Goal: Complete application form

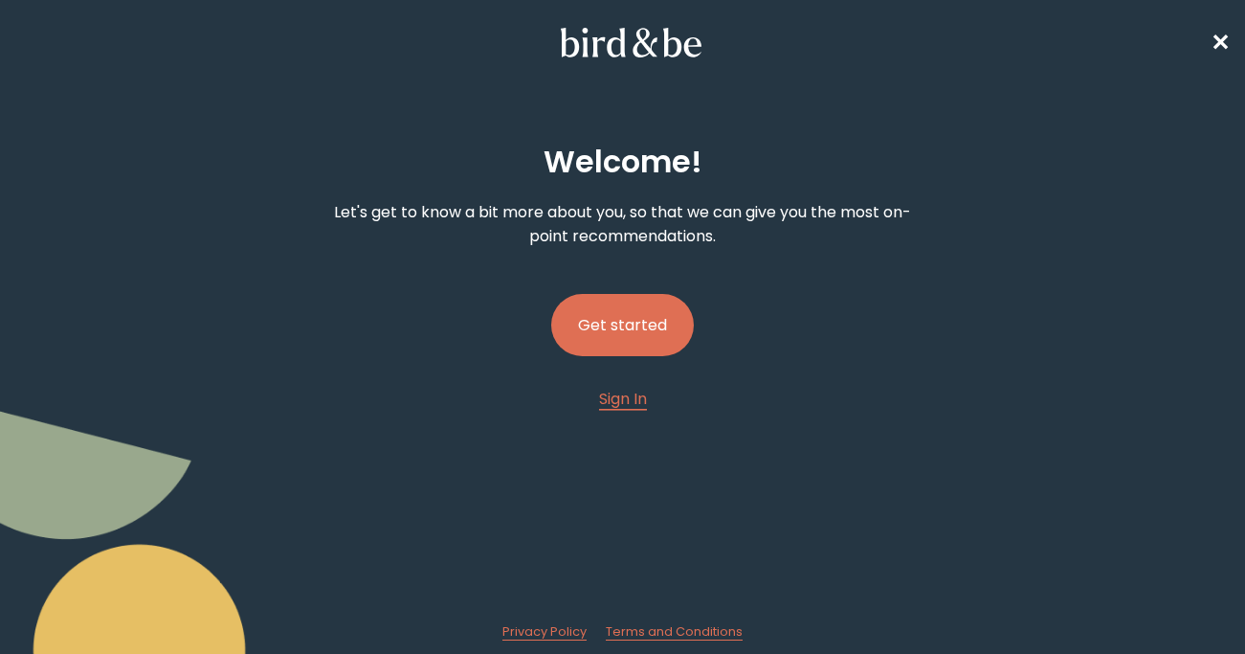
click at [669, 312] on button "Get started" at bounding box center [622, 325] width 143 height 62
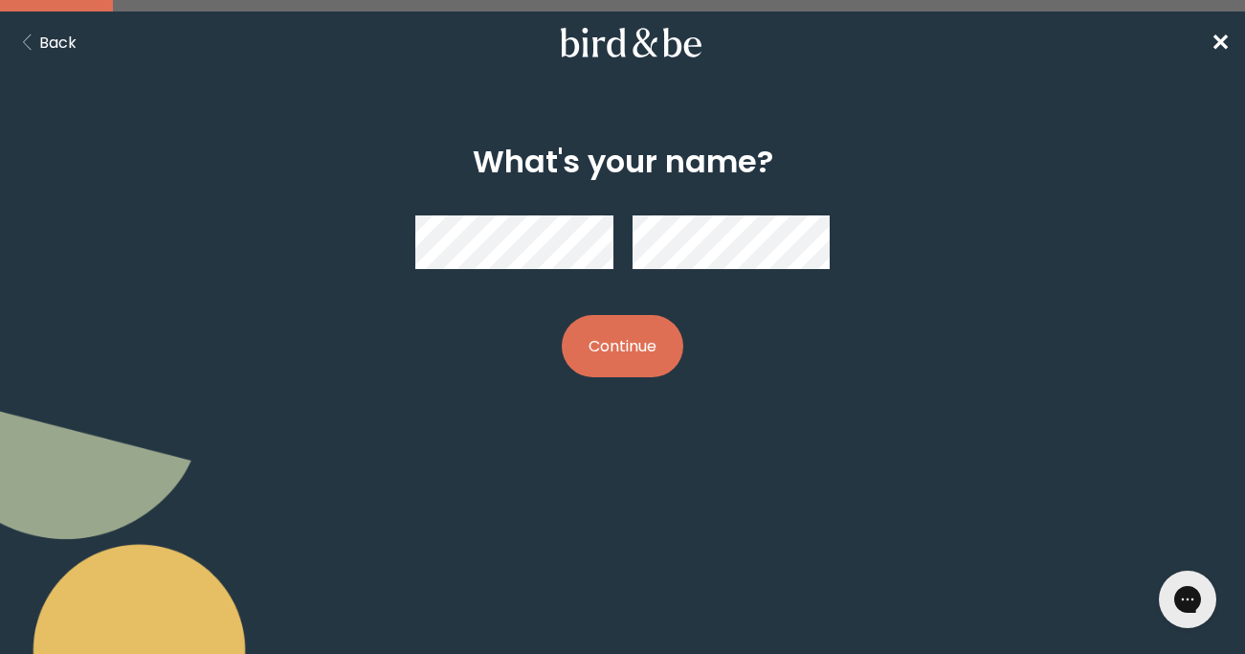
click at [618, 334] on button "Continue" at bounding box center [623, 346] width 122 height 62
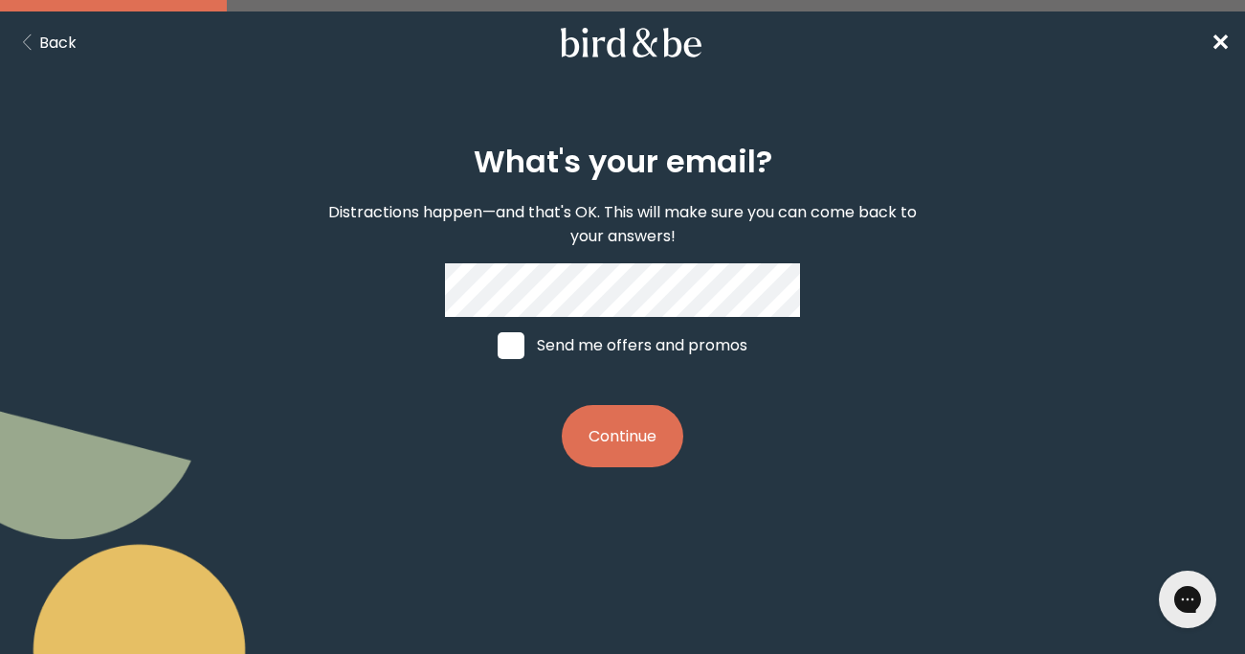
click at [645, 438] on button "Continue" at bounding box center [623, 436] width 122 height 62
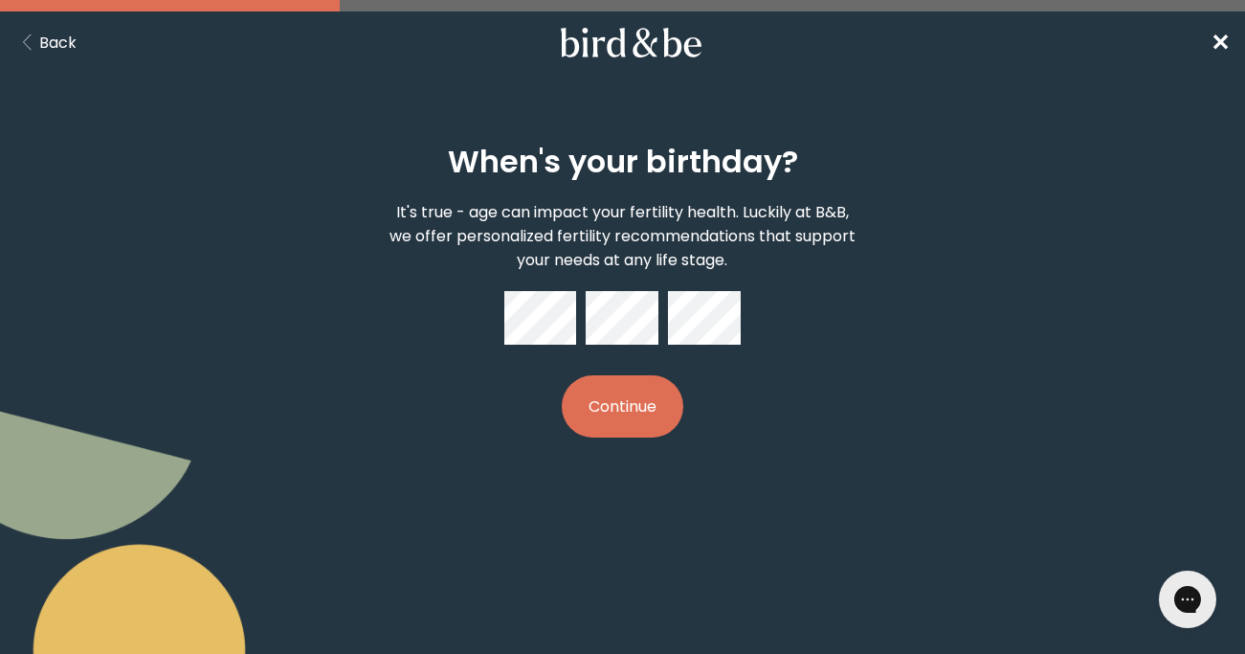
click at [636, 412] on button "Continue" at bounding box center [623, 406] width 122 height 62
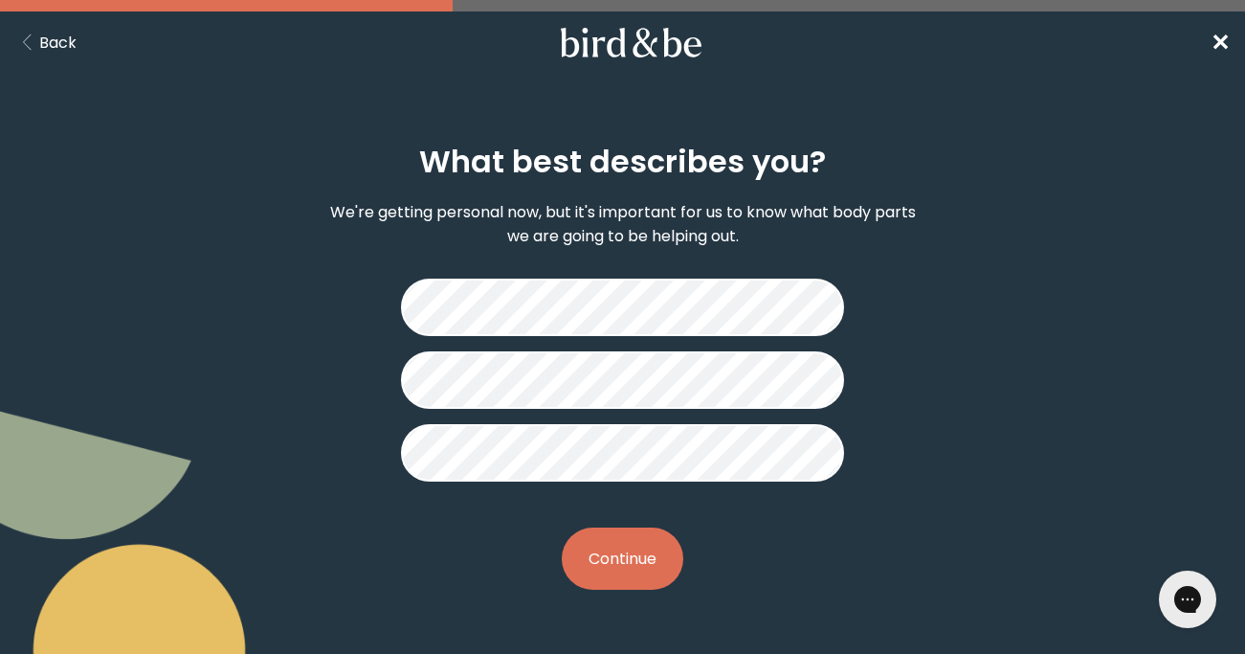
click at [619, 558] on button "Continue" at bounding box center [623, 558] width 122 height 62
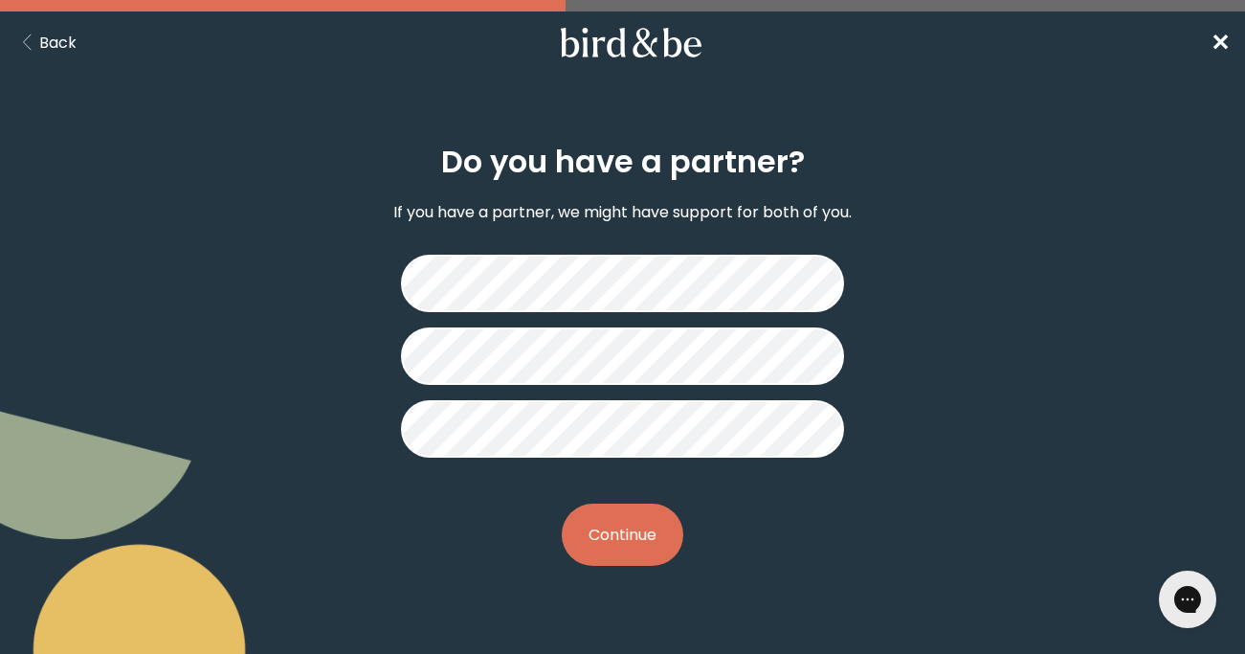
click at [643, 550] on button "Continue" at bounding box center [623, 535] width 122 height 62
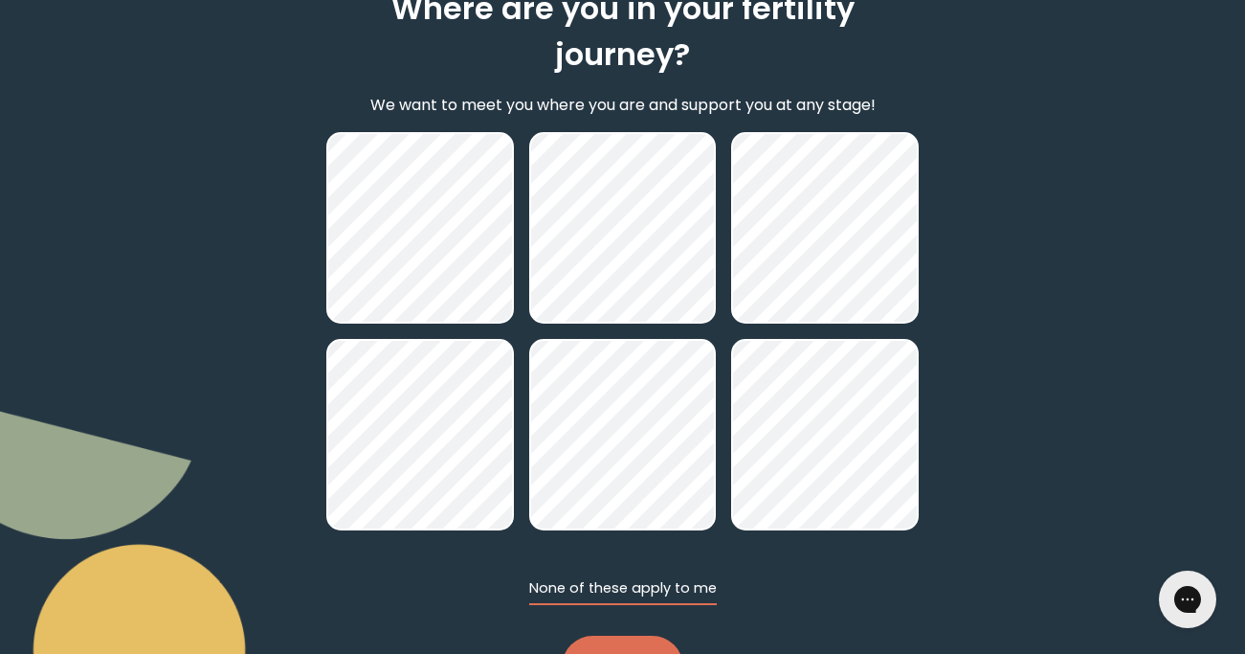
scroll to position [240, 0]
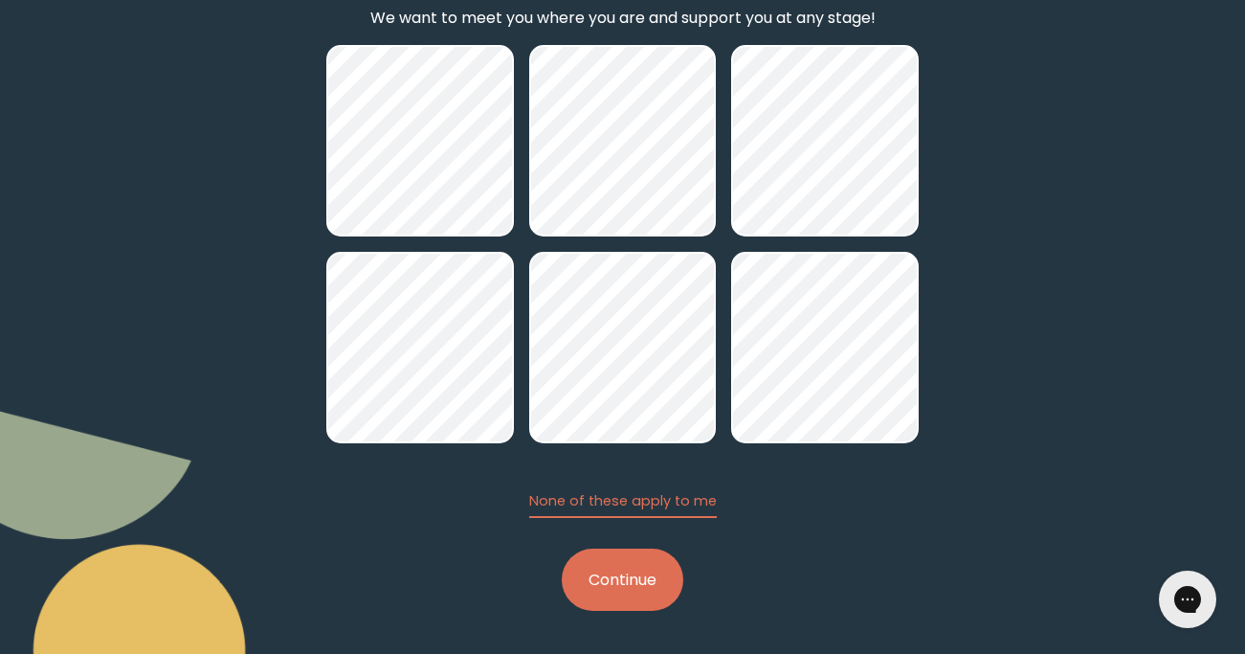
click at [661, 579] on button "Continue" at bounding box center [623, 579] width 122 height 62
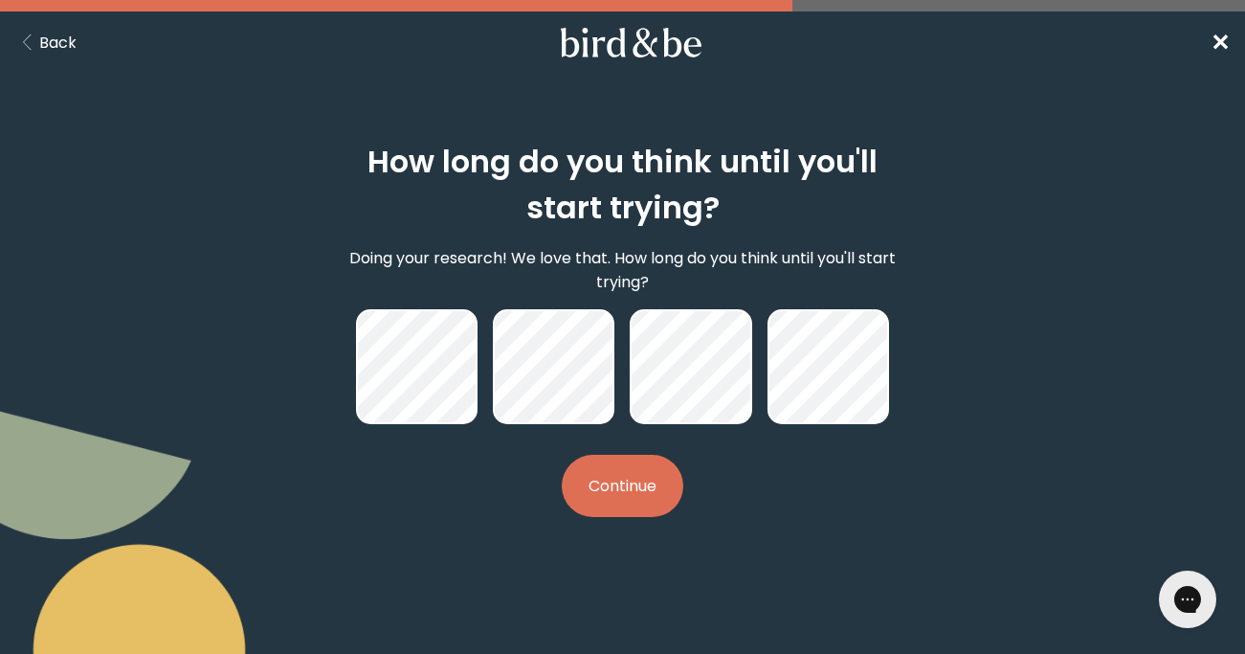
click at [637, 503] on button "Continue" at bounding box center [623, 486] width 122 height 62
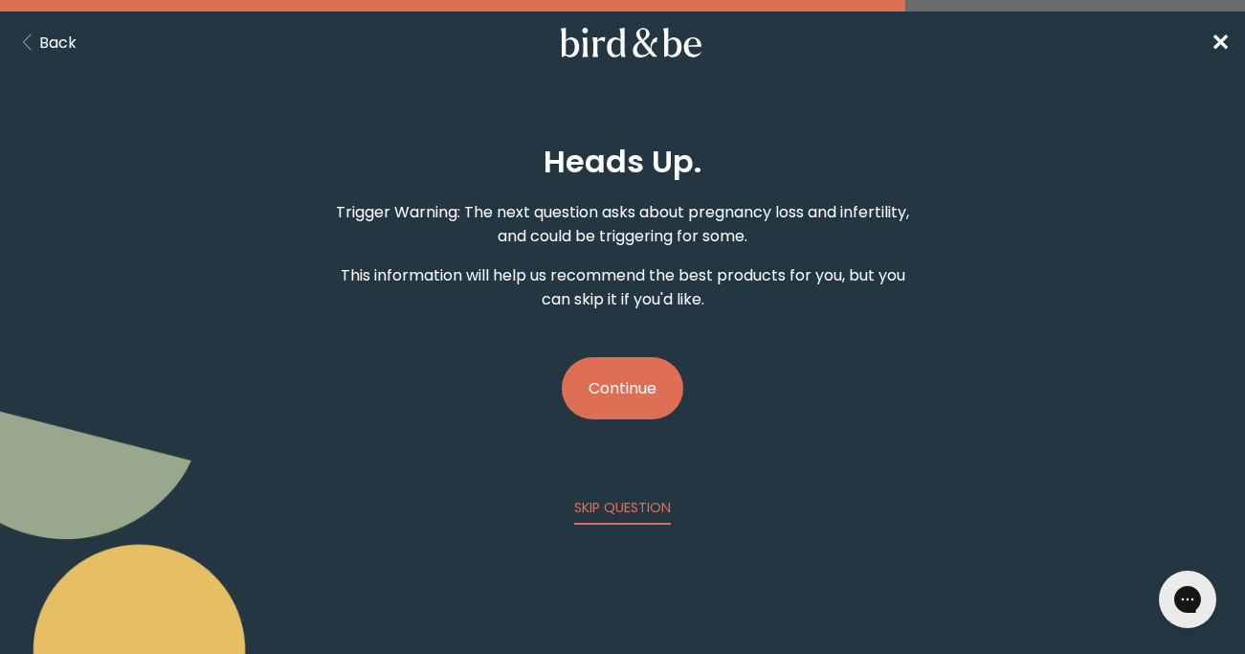
click at [619, 392] on button "Continue" at bounding box center [623, 388] width 122 height 62
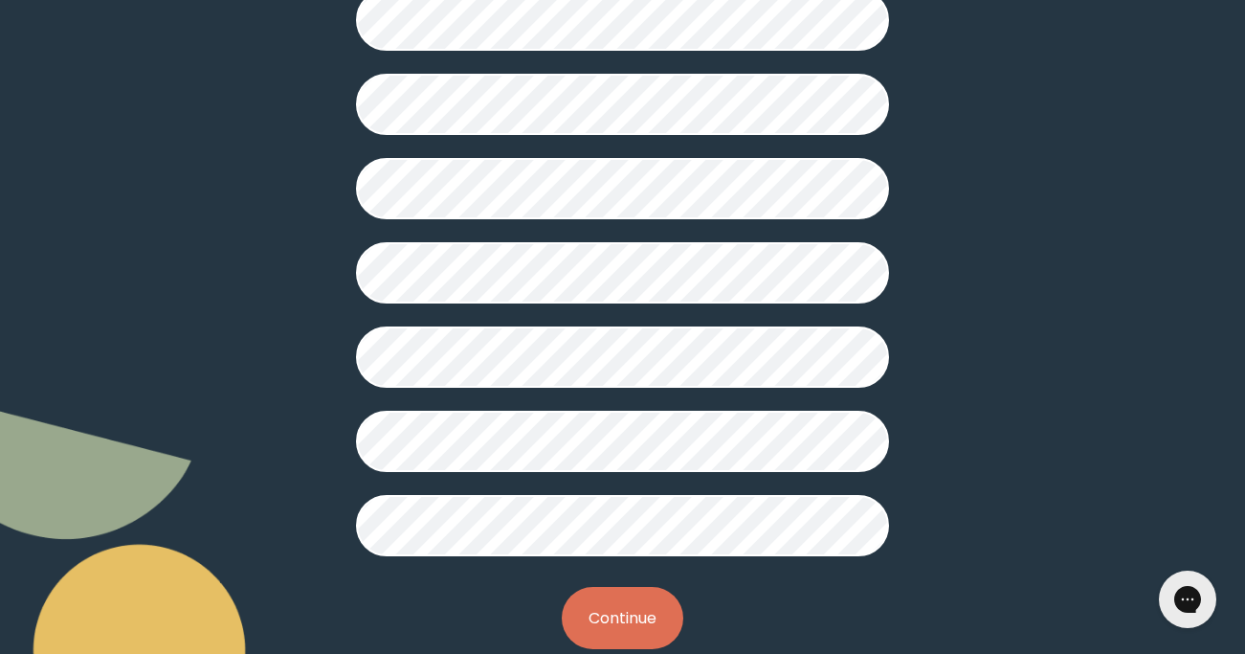
scroll to position [518, 0]
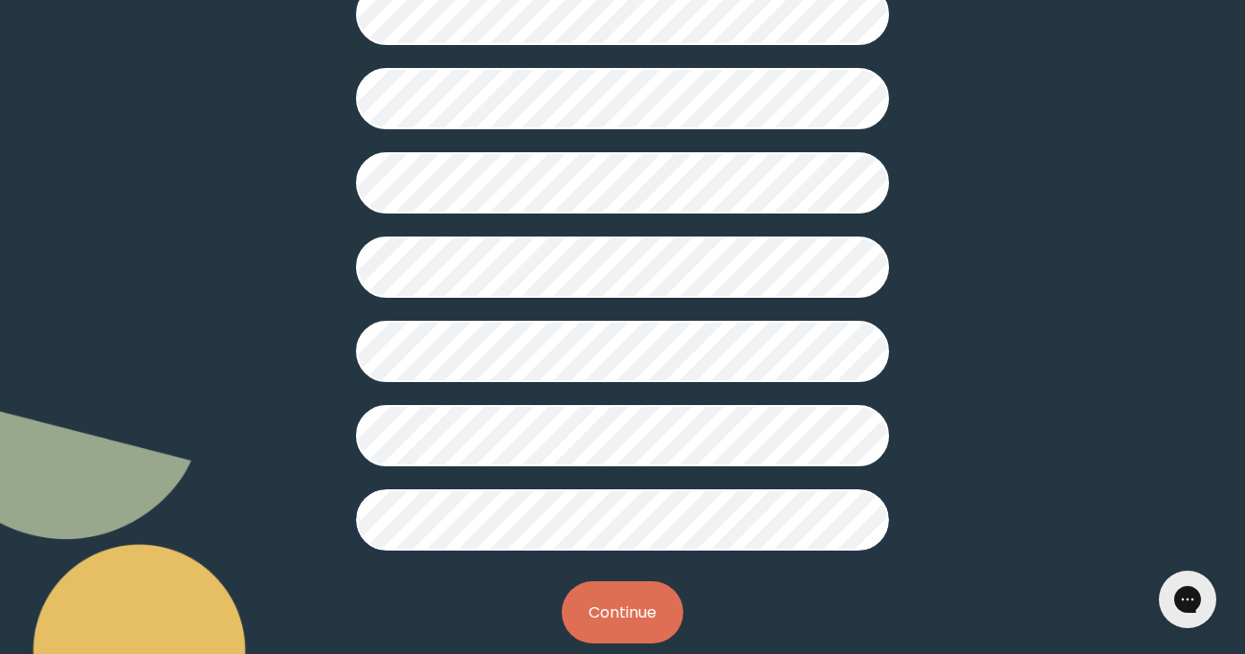
click at [640, 615] on button "Continue" at bounding box center [623, 612] width 122 height 62
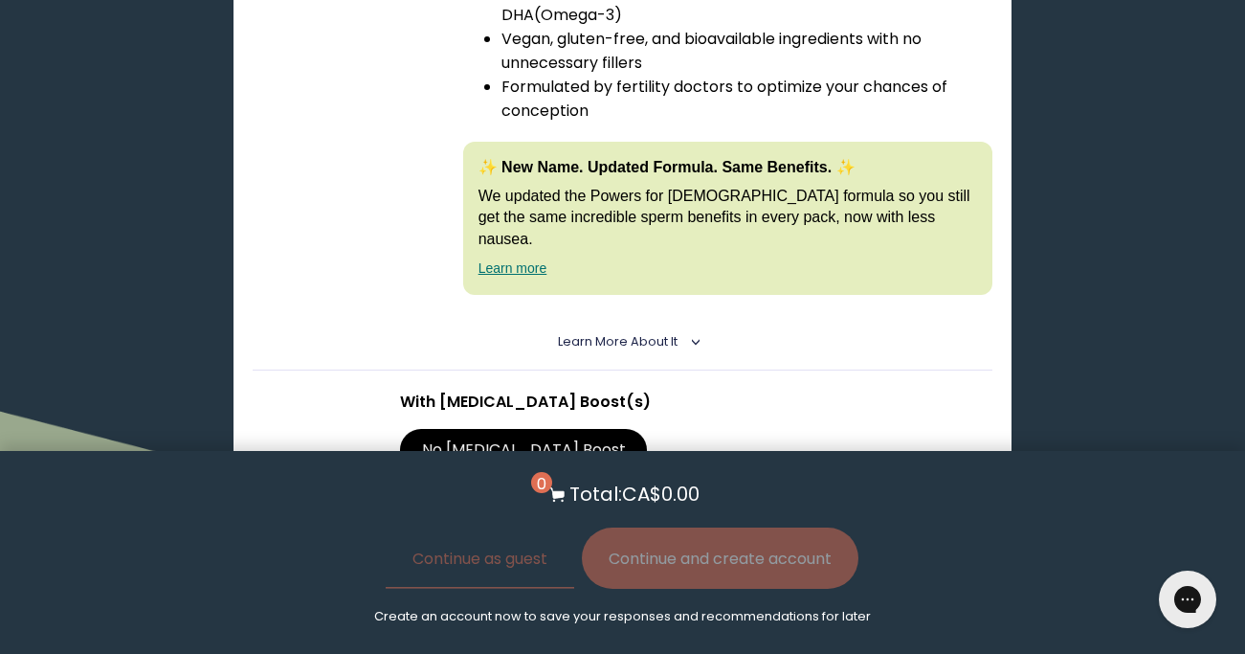
scroll to position [3594, 0]
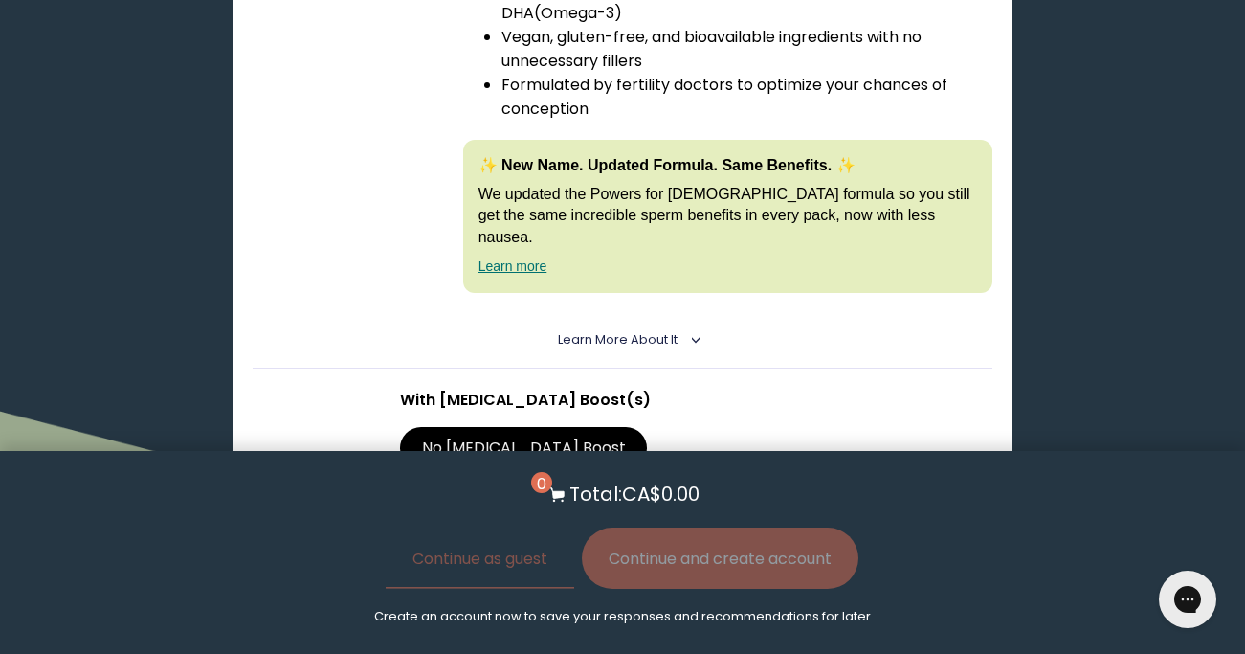
click at [650, 479] on label "With [MEDICAL_DATA] Boost" at bounding box center [530, 500] width 261 height 42
click at [0, 0] on input "With [MEDICAL_DATA] Boost" at bounding box center [0, 0] width 0 height 0
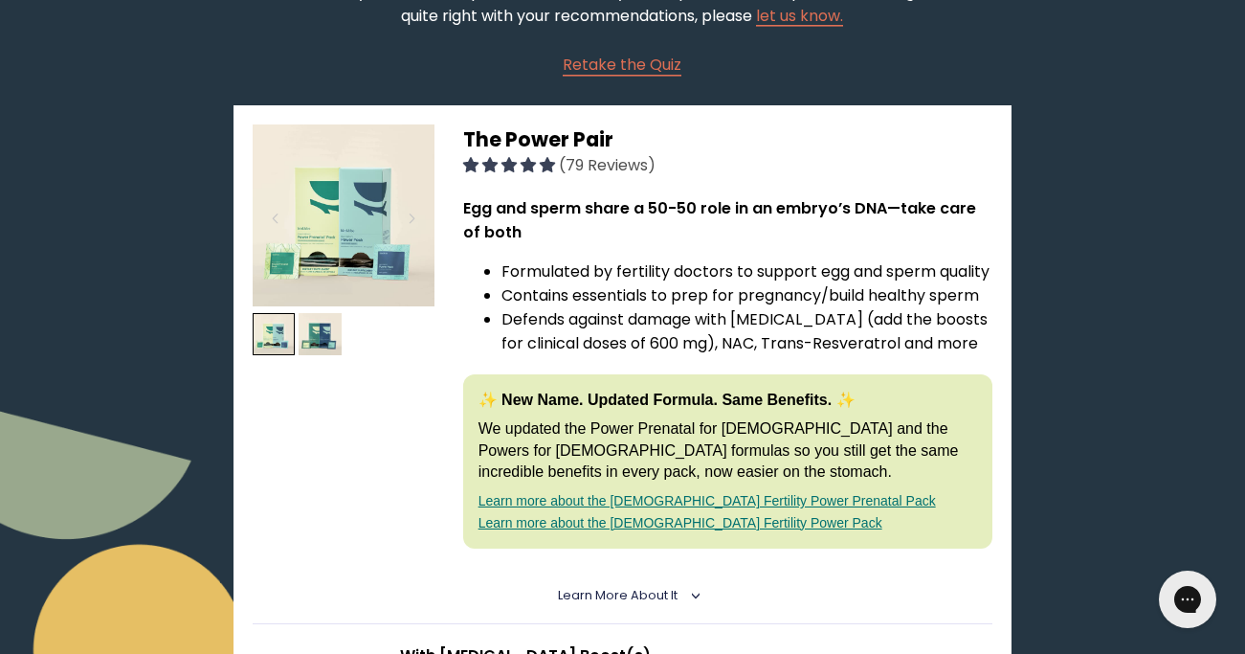
scroll to position [0, 0]
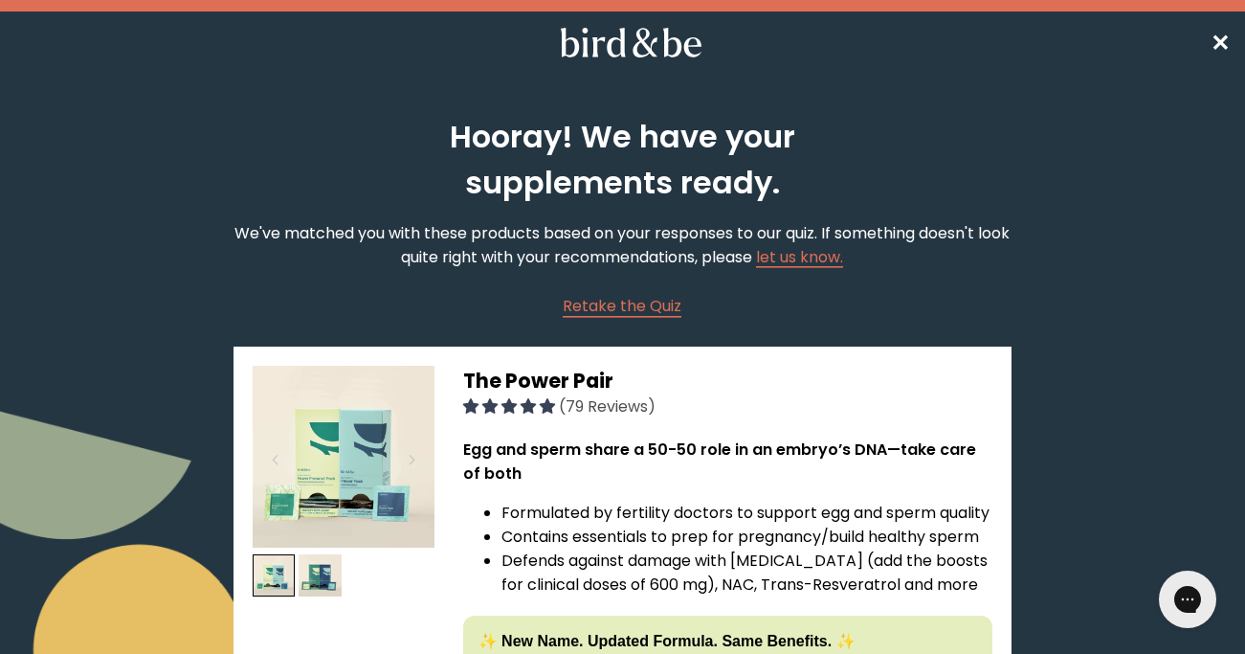
click at [1223, 46] on span "✕" at bounding box center [1220, 43] width 19 height 32
